Goal: Task Accomplishment & Management: Manage account settings

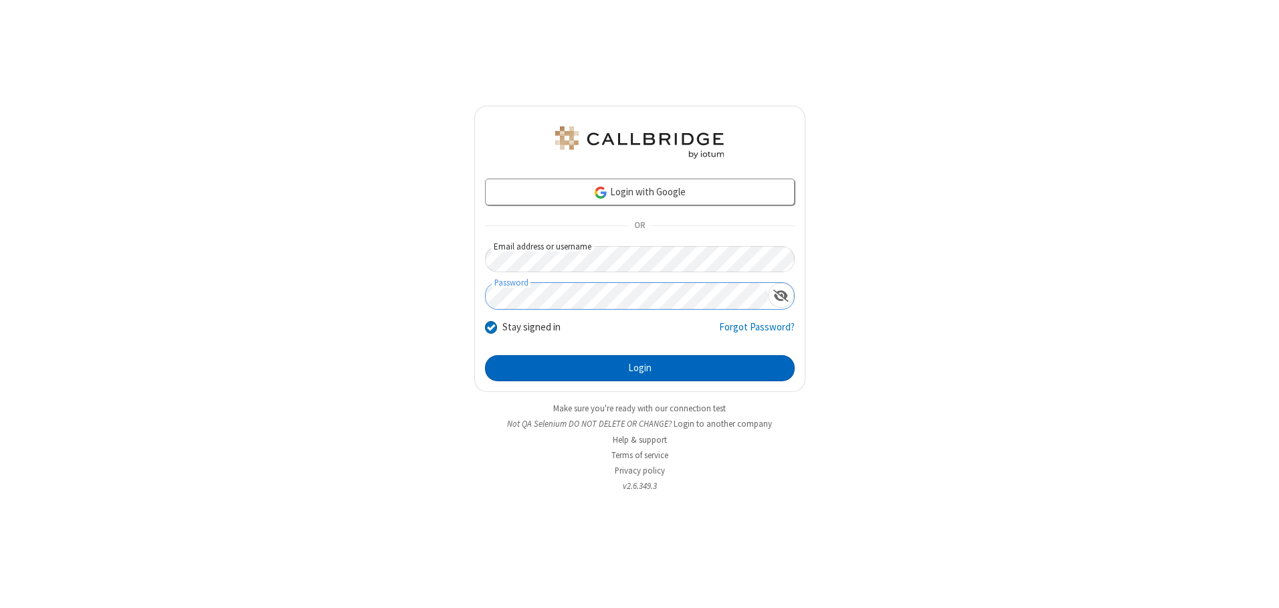
click at [639, 368] on button "Login" at bounding box center [640, 368] width 310 height 27
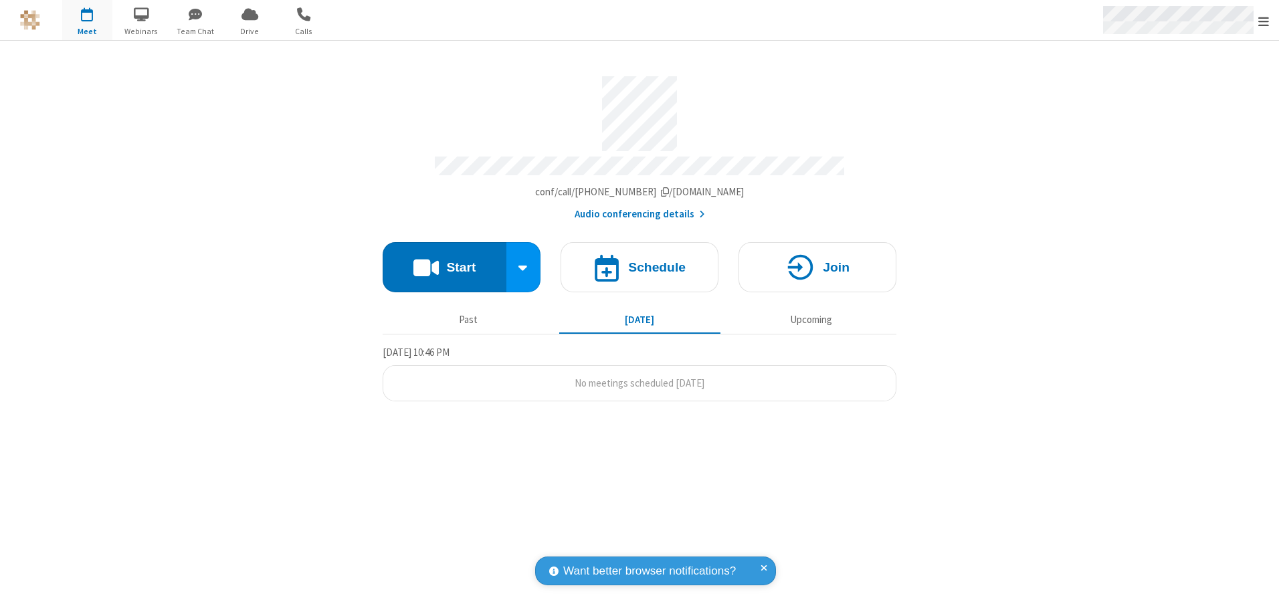
click at [1264, 21] on span "Open menu" at bounding box center [1263, 21] width 11 height 13
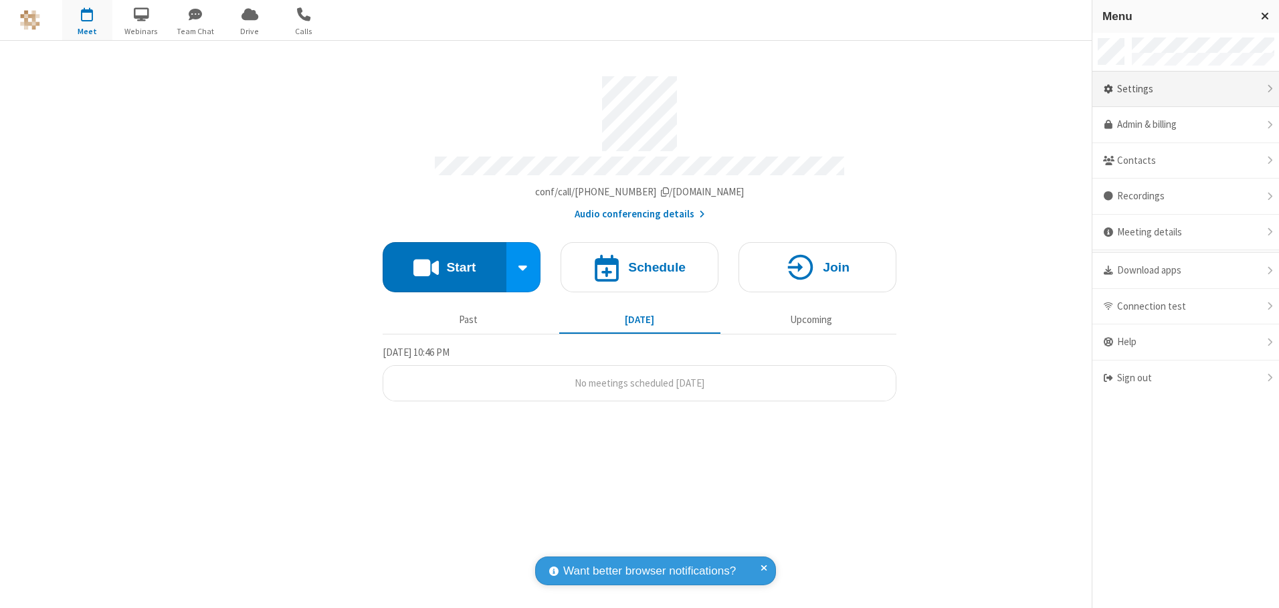
click at [1185, 89] on div "Settings" at bounding box center [1185, 90] width 187 height 36
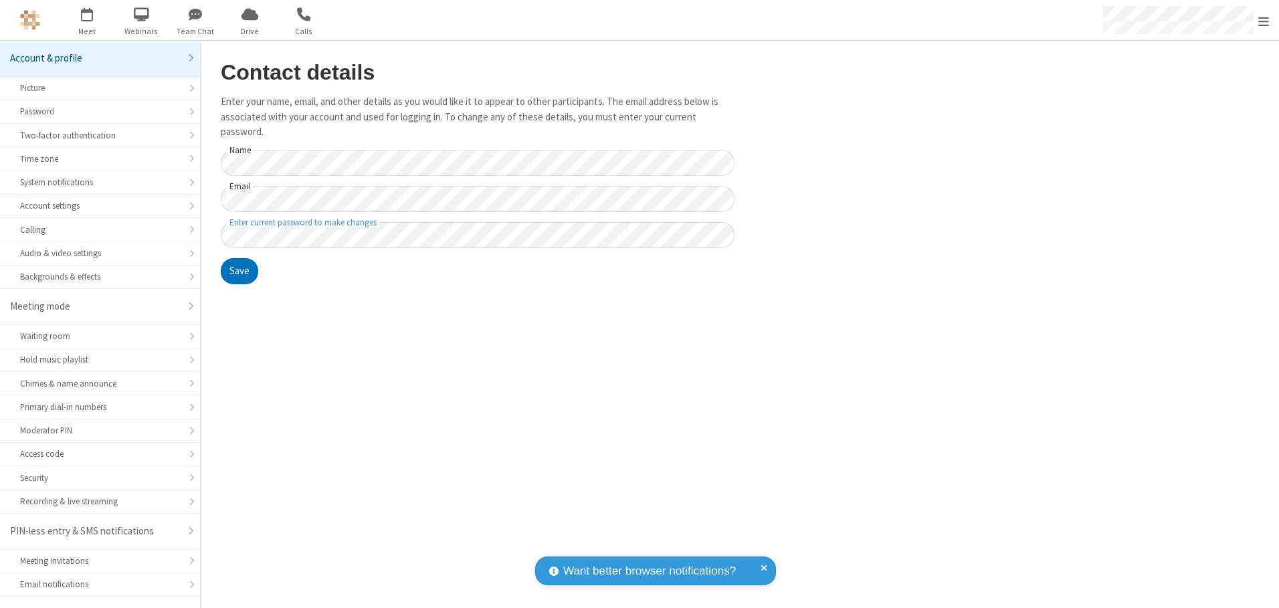
scroll to position [23, 0]
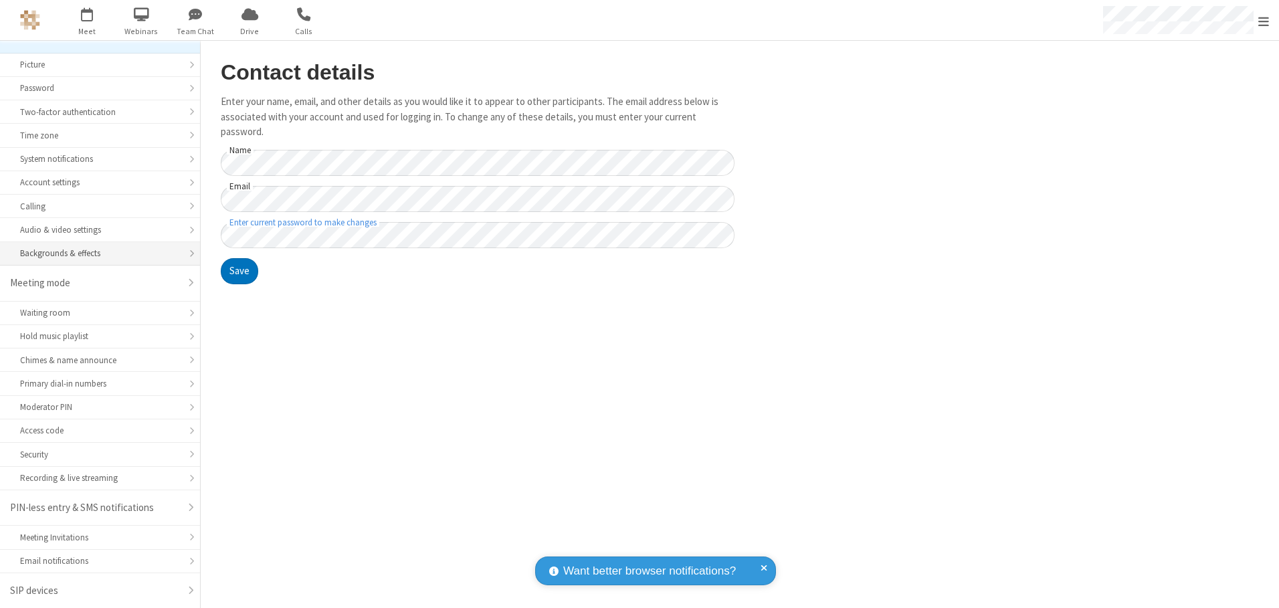
click at [95, 254] on div "Backgrounds & effects" at bounding box center [100, 253] width 160 height 13
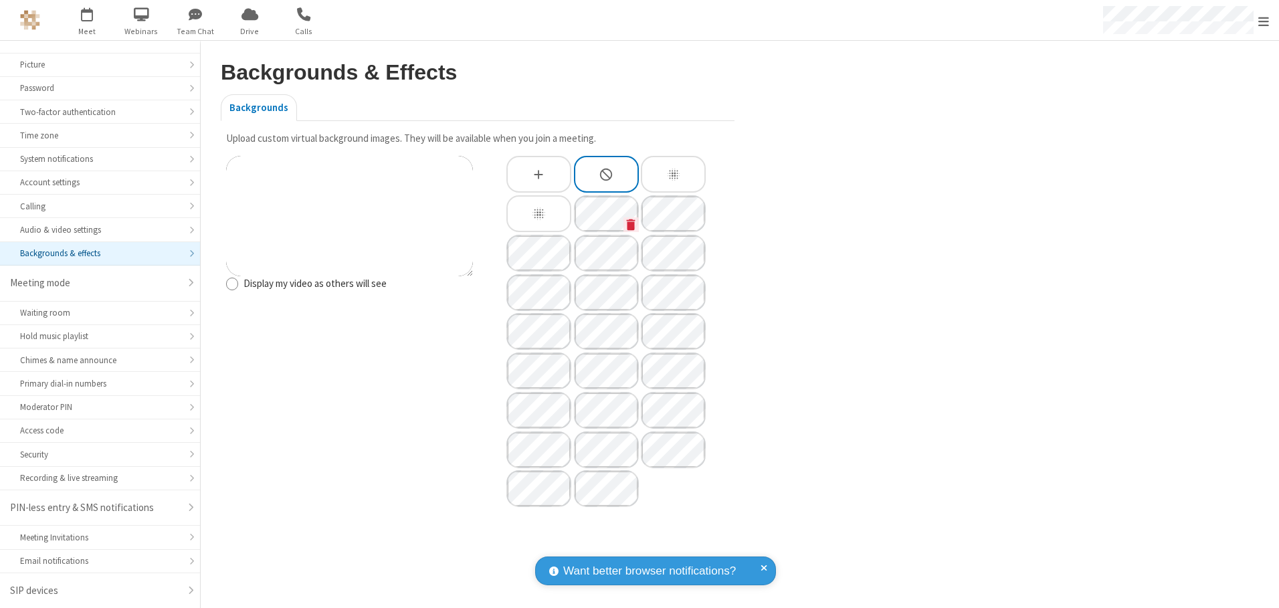
click at [631, 224] on icon "Custom Background" at bounding box center [631, 224] width 9 height 11
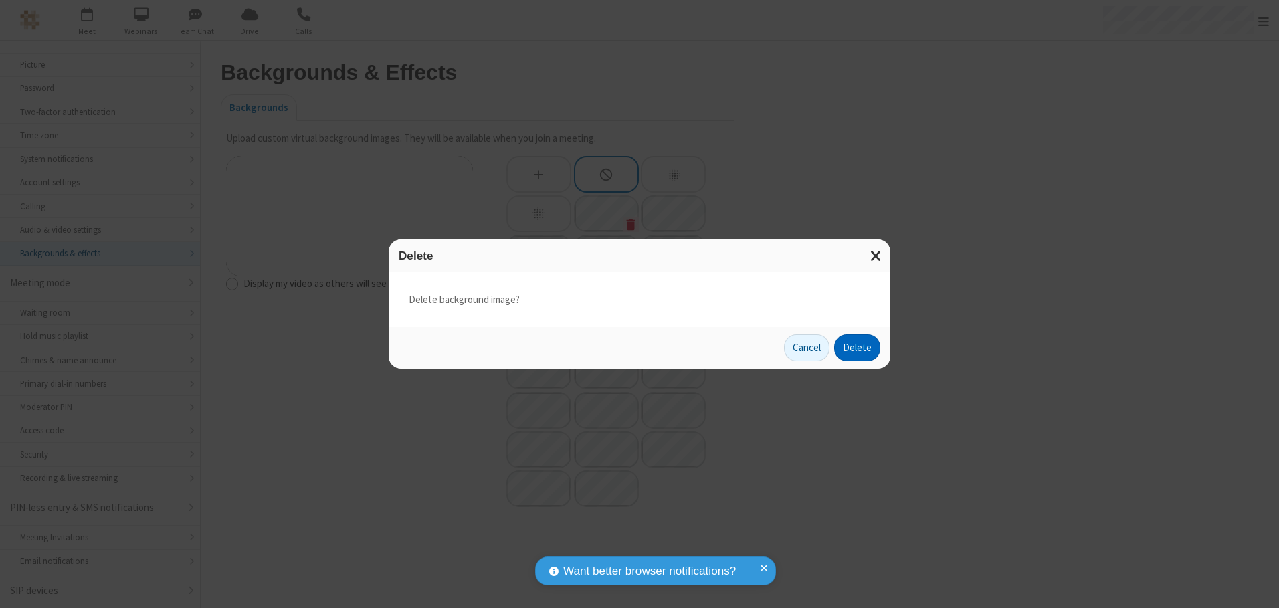
click at [858, 348] on button "Delete" at bounding box center [857, 347] width 46 height 27
